Goal: Transaction & Acquisition: Purchase product/service

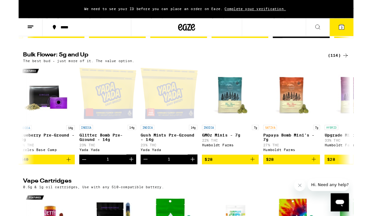
scroll to position [0, 6]
click at [289, 181] on span "$28" at bounding box center [303, 178] width 57 height 8
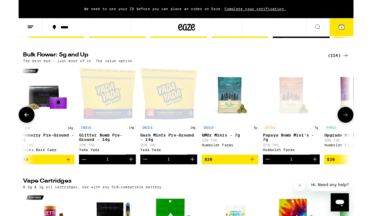
click at [295, 172] on link "SATIVA 7g Papaya Bomb Mini's - 7g 27% THC Humboldt Farms" at bounding box center [303, 122] width 63 height 99
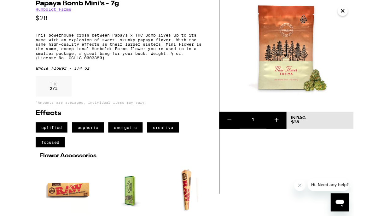
scroll to position [30, 0]
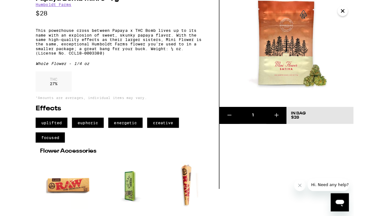
click at [283, 126] on icon at bounding box center [287, 128] width 8 height 8
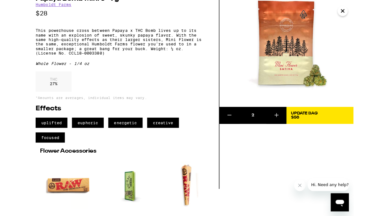
click at [288, 130] on icon at bounding box center [287, 128] width 8 height 8
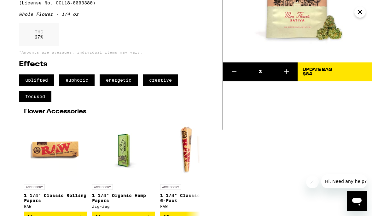
scroll to position [1496, 0]
click at [234, 72] on icon at bounding box center [234, 72] width 4 height 0
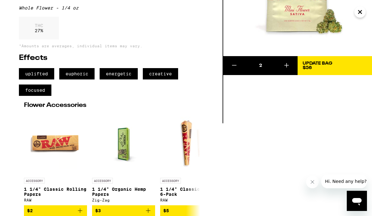
scroll to position [110, 0]
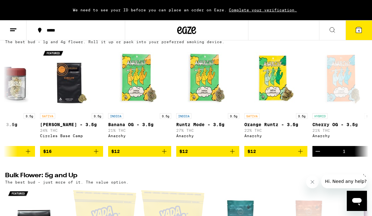
scroll to position [512, 0]
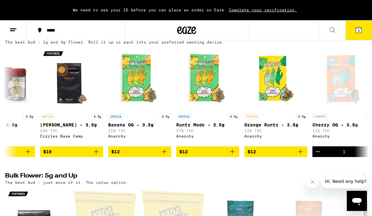
click at [93, 156] on icon "Add to bag" at bounding box center [96, 152] width 8 height 8
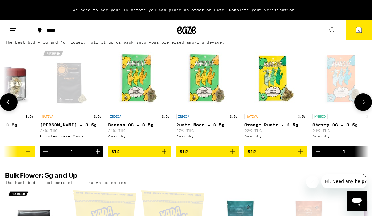
click at [358, 26] on icon at bounding box center [359, 30] width 8 height 8
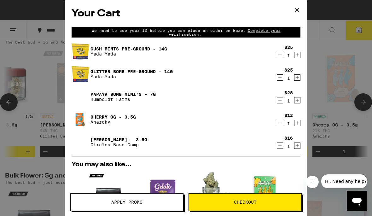
click at [277, 103] on button "Decrement" at bounding box center [280, 100] width 6 height 6
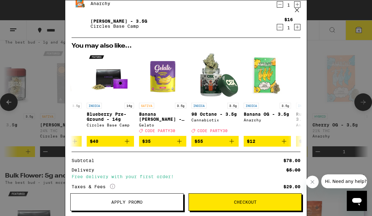
scroll to position [95, 0]
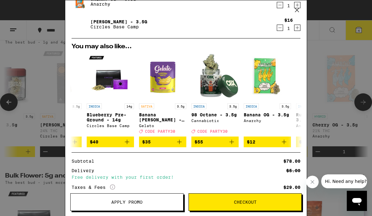
click at [291, 144] on button "$12" at bounding box center [267, 142] width 47 height 11
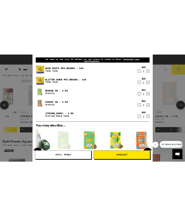
scroll to position [511, 0]
